Goal: Information Seeking & Learning: Learn about a topic

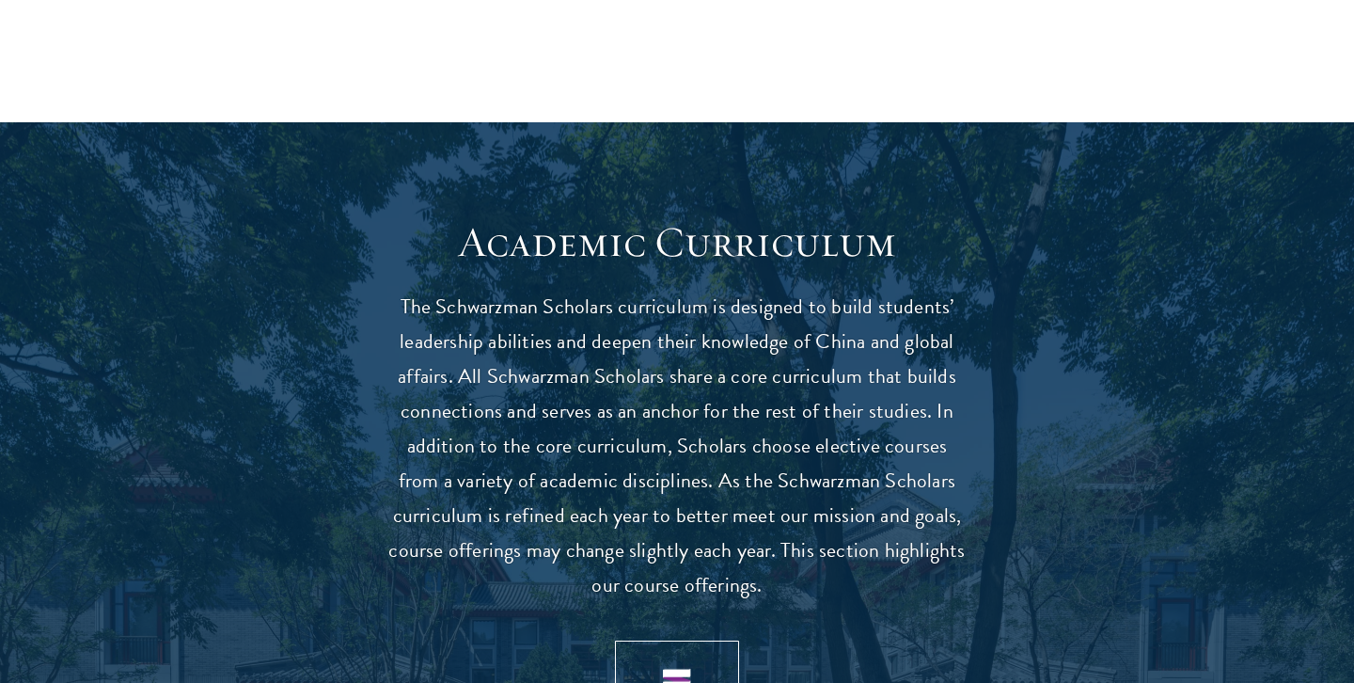
scroll to position [1921, 0]
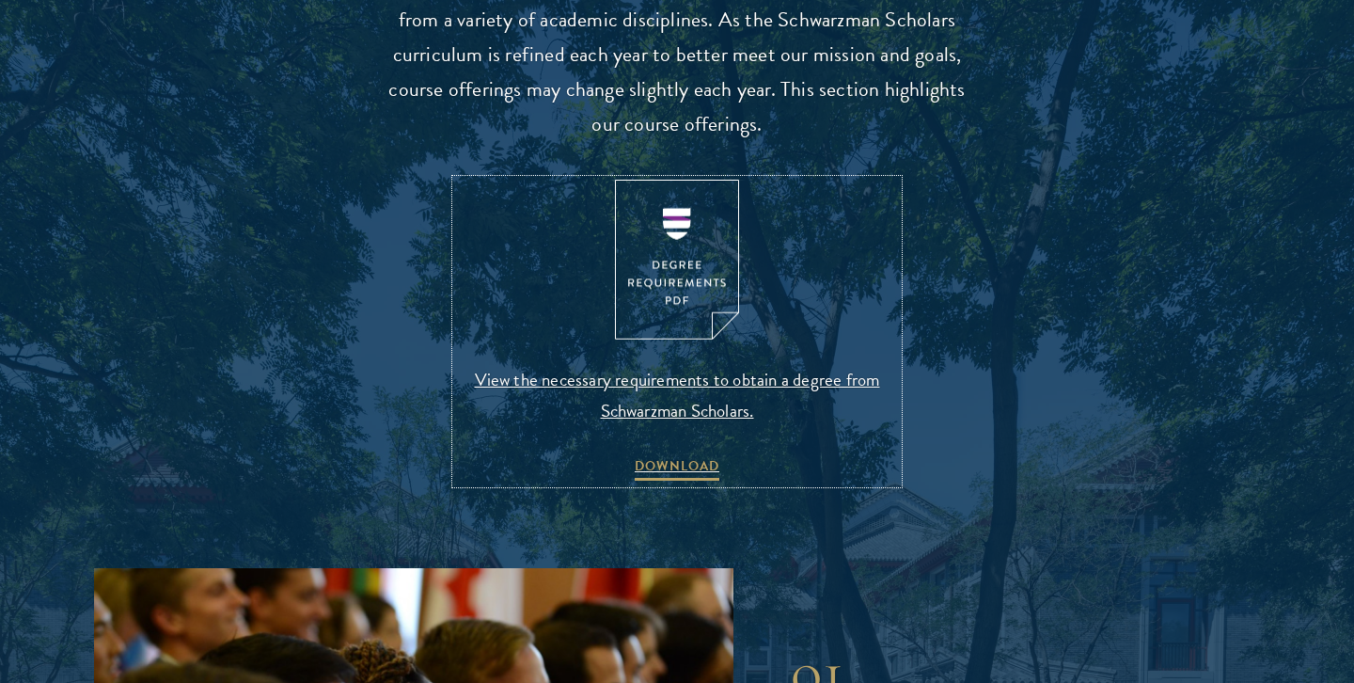
click at [719, 295] on img at bounding box center [677, 260] width 124 height 161
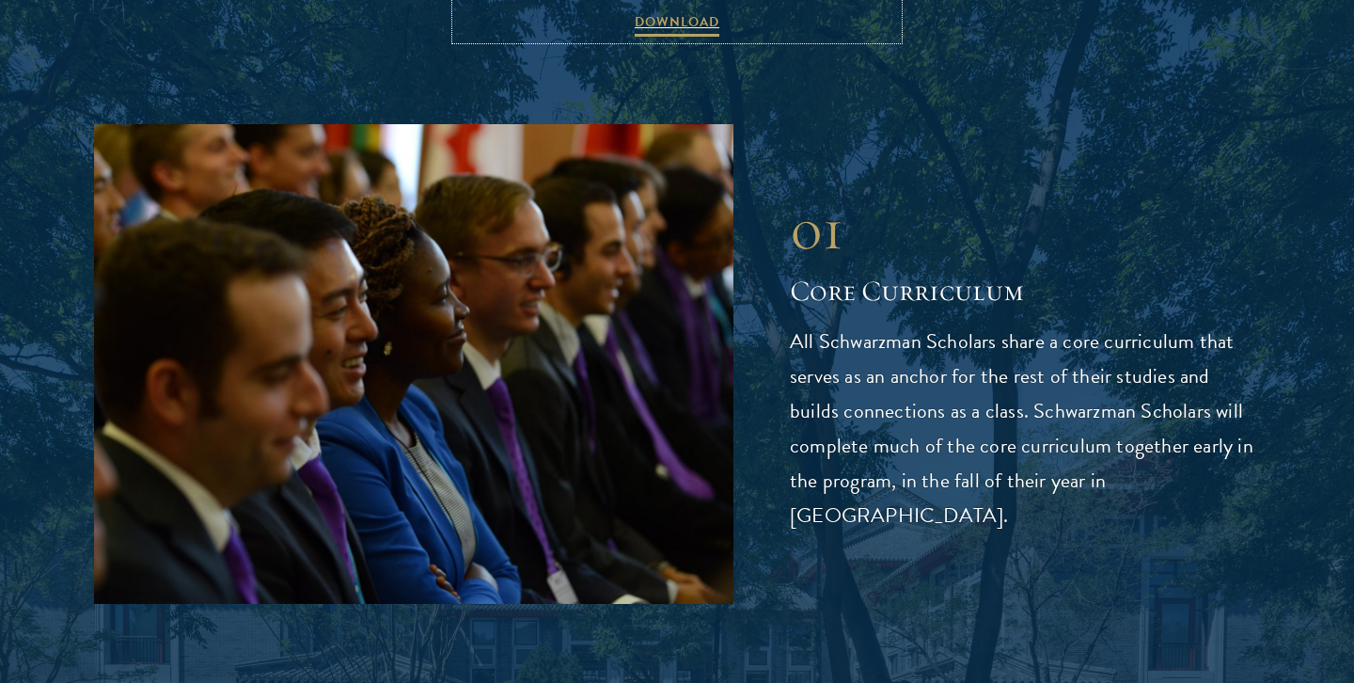
scroll to position [2418, 0]
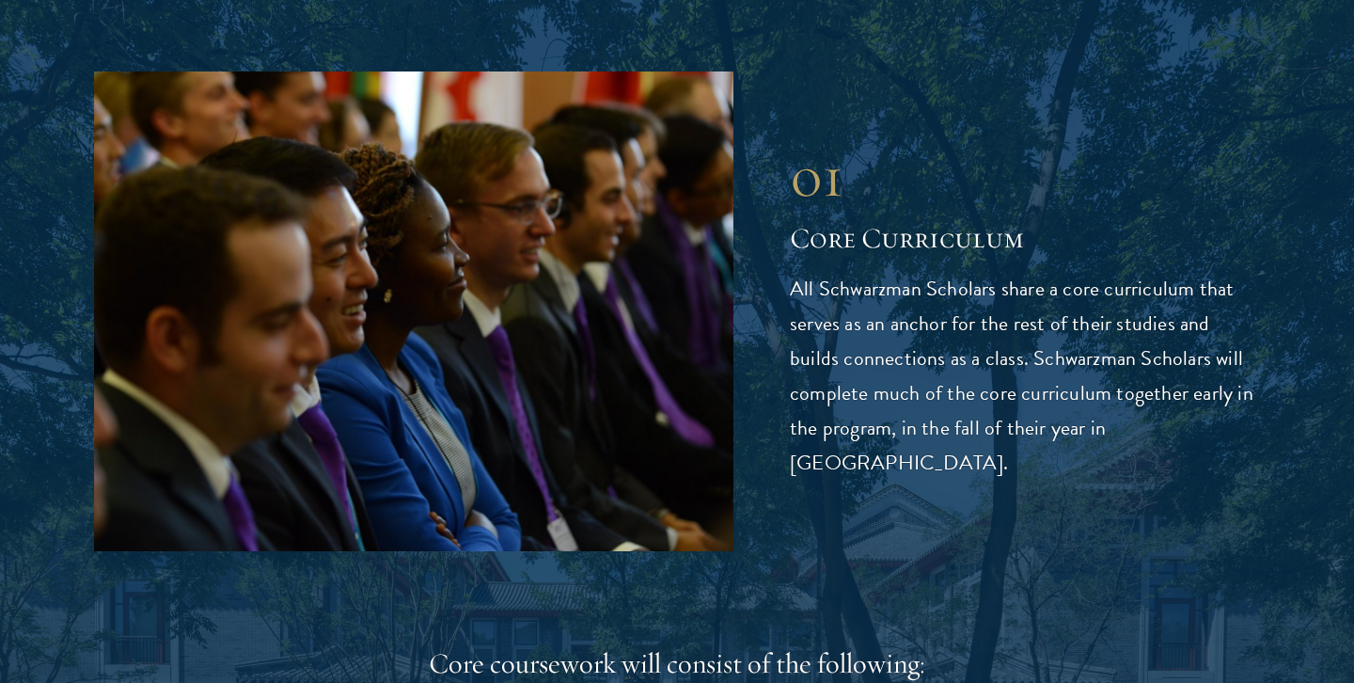
click at [1130, 98] on div "01 Core Curriculum 01 Core Curriculum All Schwarzman Scholars share a core curr…" at bounding box center [677, 311] width 1166 height 480
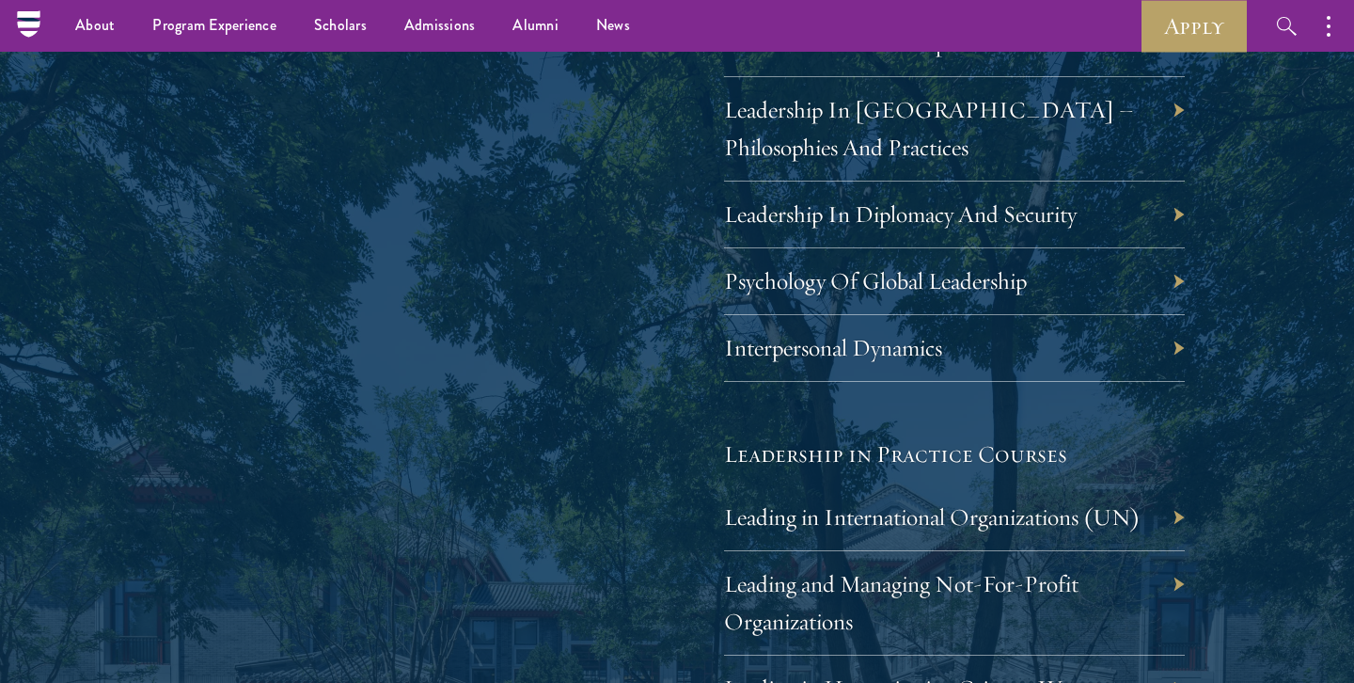
scroll to position [3491, 0]
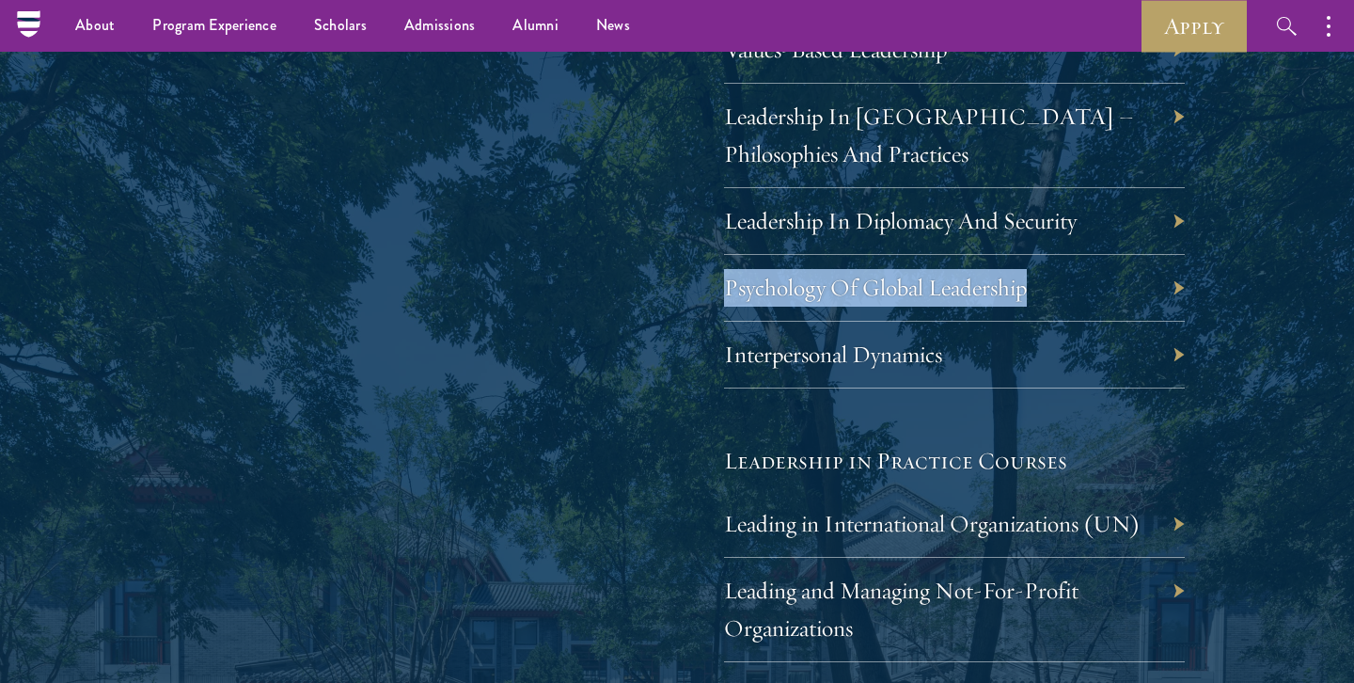
drag, startPoint x: 1049, startPoint y: 280, endPoint x: 724, endPoint y: 281, distance: 324.4
click at [724, 281] on div "Psychology Of Global Leadership" at bounding box center [954, 288] width 461 height 67
copy link "Psychology Of Global Leadership"
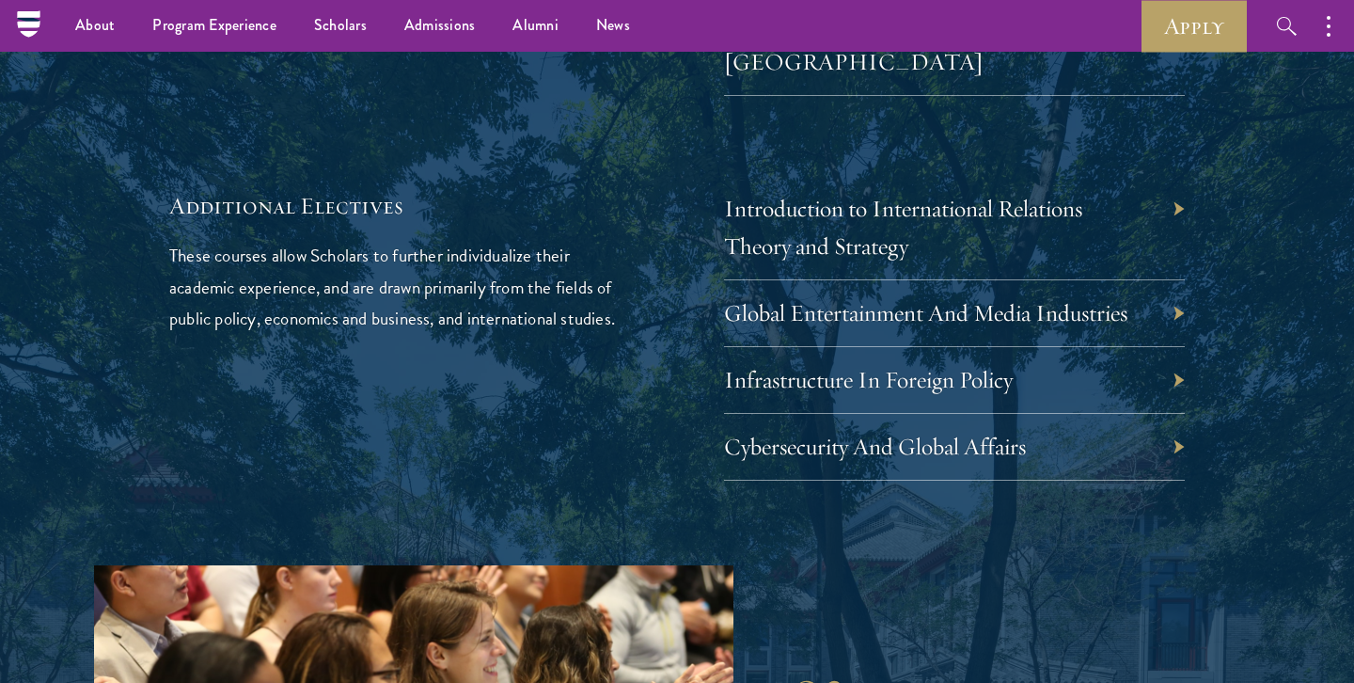
scroll to position [5880, 0]
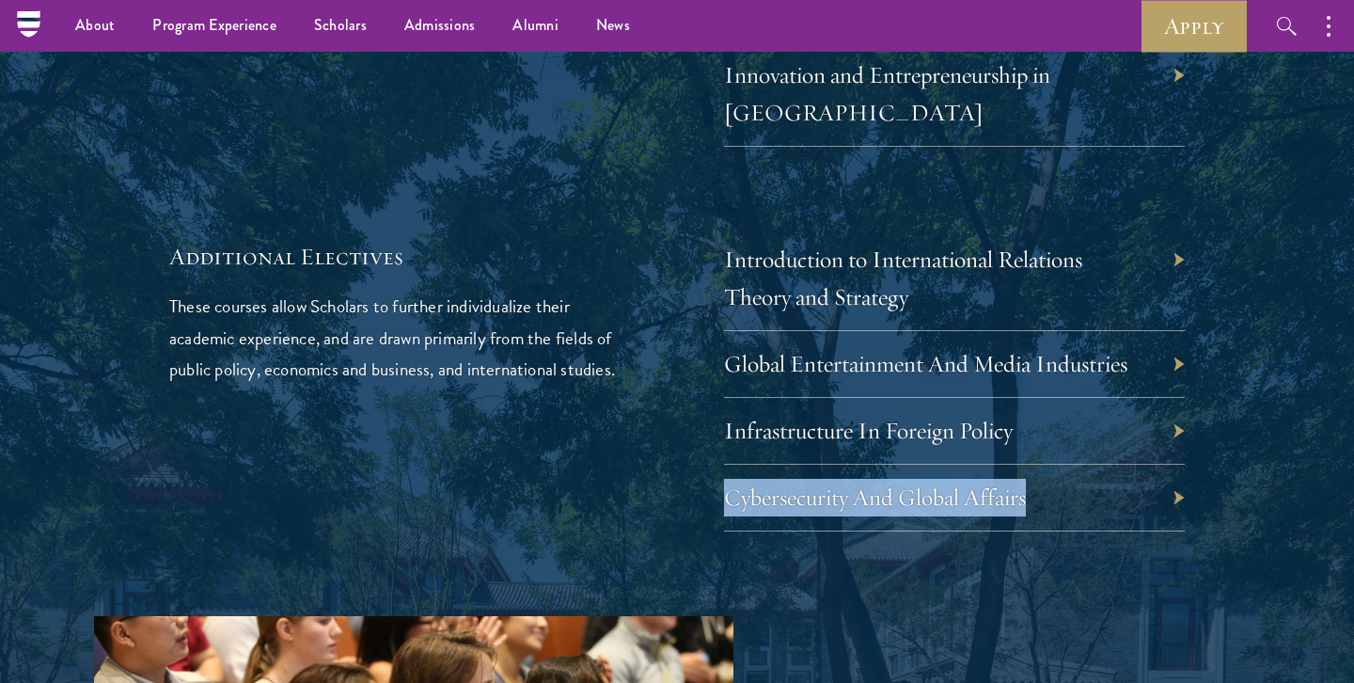
drag, startPoint x: 1070, startPoint y: 431, endPoint x: 727, endPoint y: 432, distance: 343.2
click at [727, 465] on div "Cybersecurity And Global Affairs" at bounding box center [954, 498] width 461 height 67
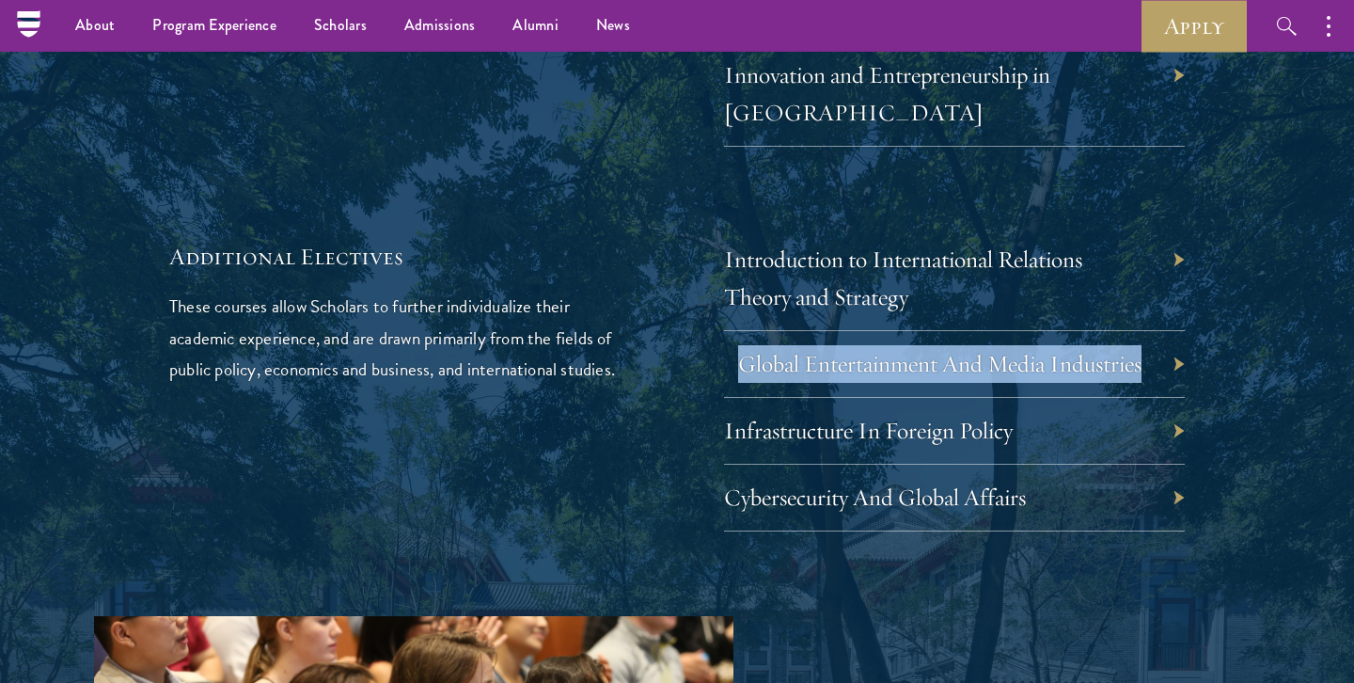
drag, startPoint x: 1145, startPoint y: 307, endPoint x: 735, endPoint y: 292, distance: 410.3
click at [735, 331] on div "Global Entertainment And Media Industries" at bounding box center [954, 364] width 461 height 67
copy link "Global Entertainment And Media Industries"
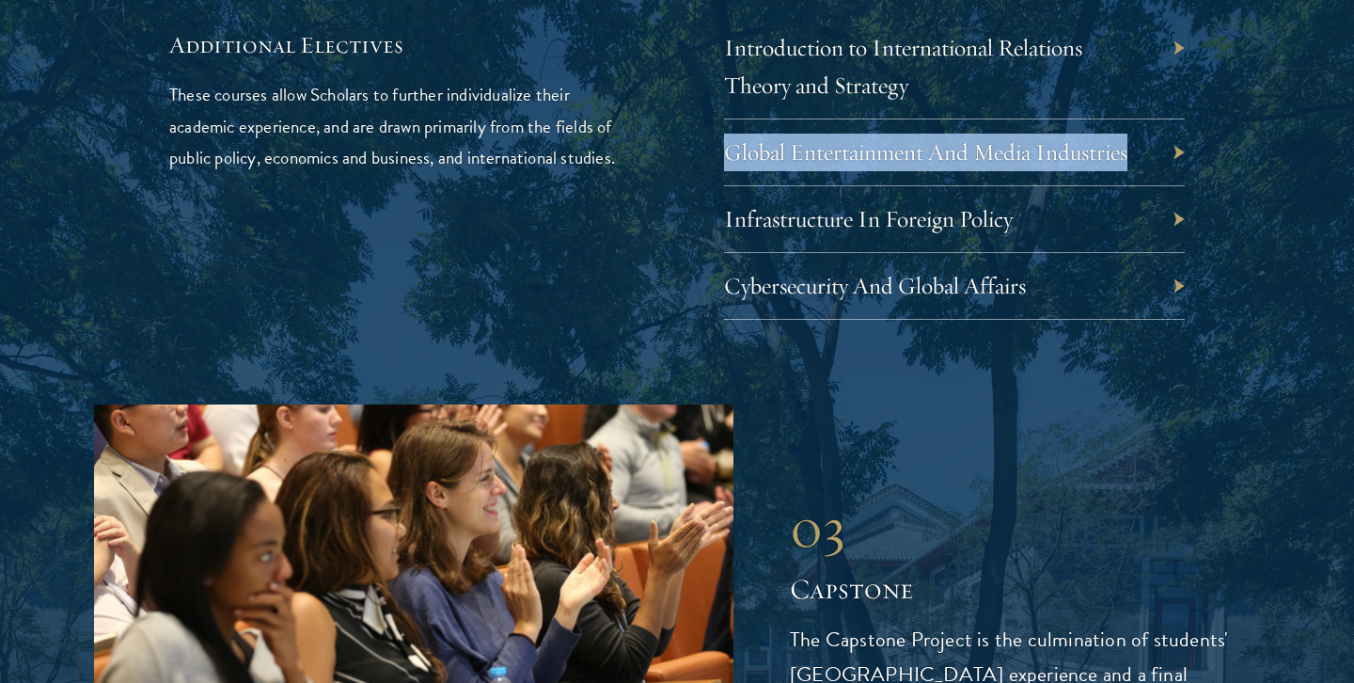
scroll to position [6301, 0]
